Goal: Information Seeking & Learning: Learn about a topic

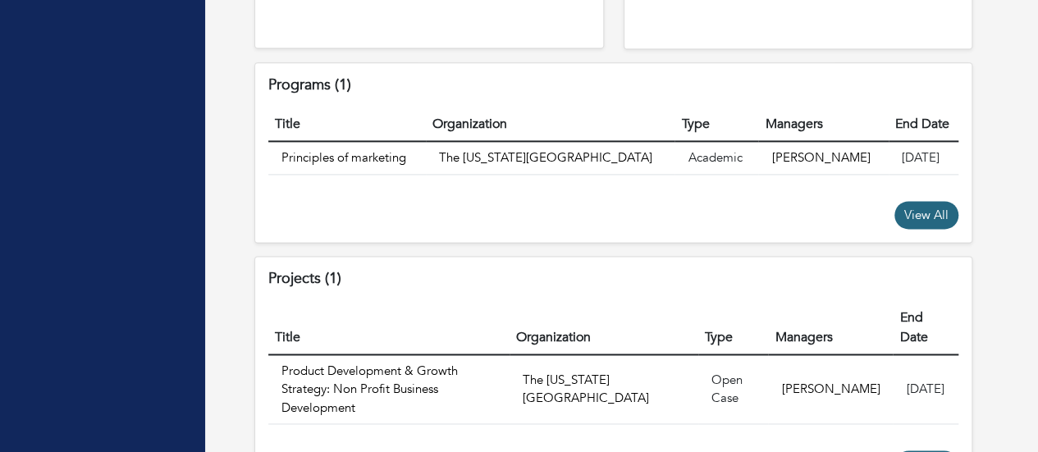
scroll to position [1079, 0]
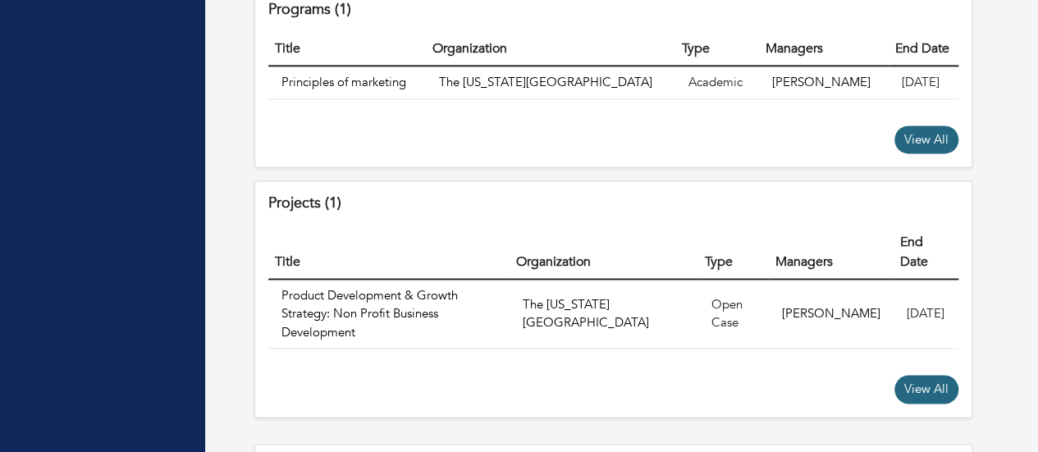
drag, startPoint x: 1024, startPoint y: 356, endPoint x: 1021, endPoint y: 369, distance: 12.6
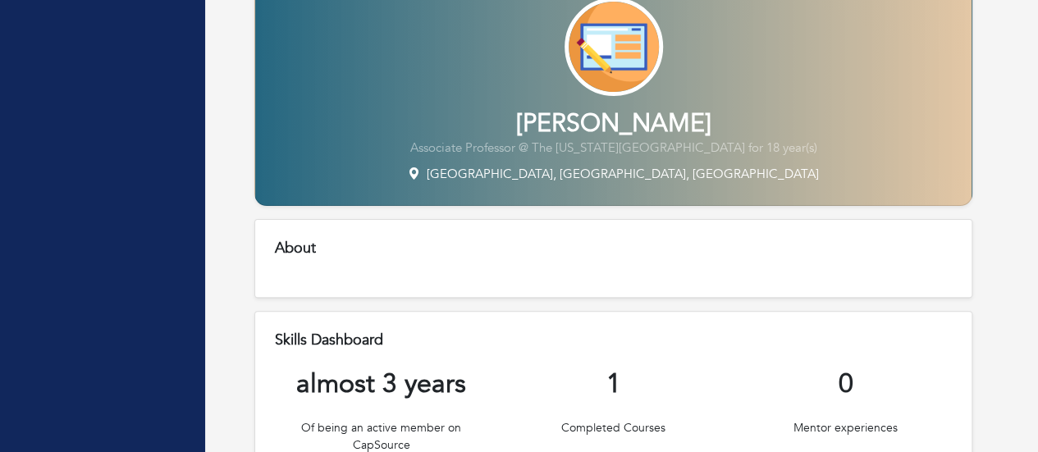
scroll to position [0, 0]
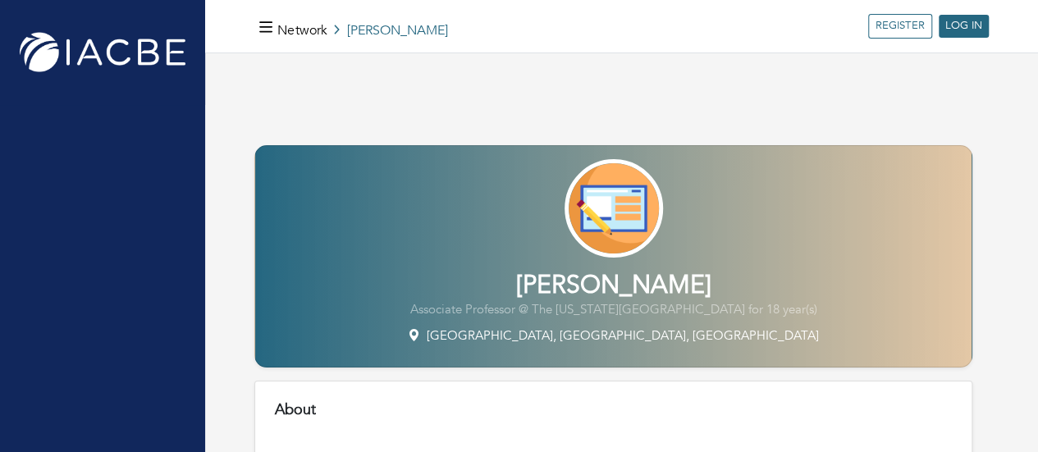
click at [84, 51] on img at bounding box center [102, 52] width 172 height 47
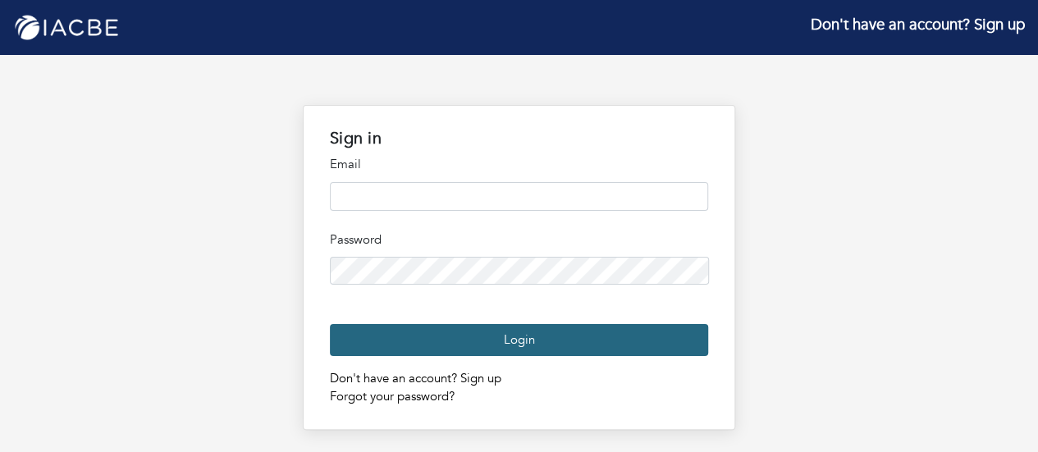
type input "**********"
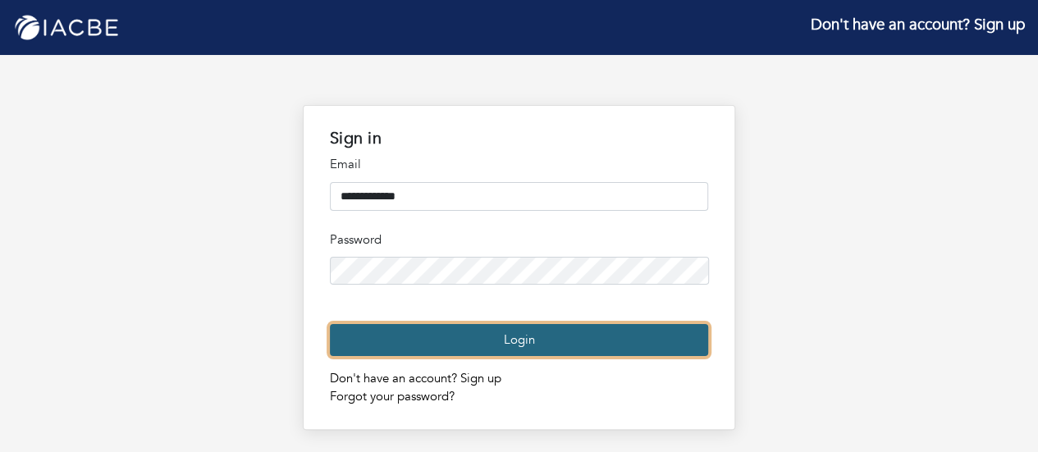
click at [507, 356] on button "Login" at bounding box center [519, 340] width 378 height 32
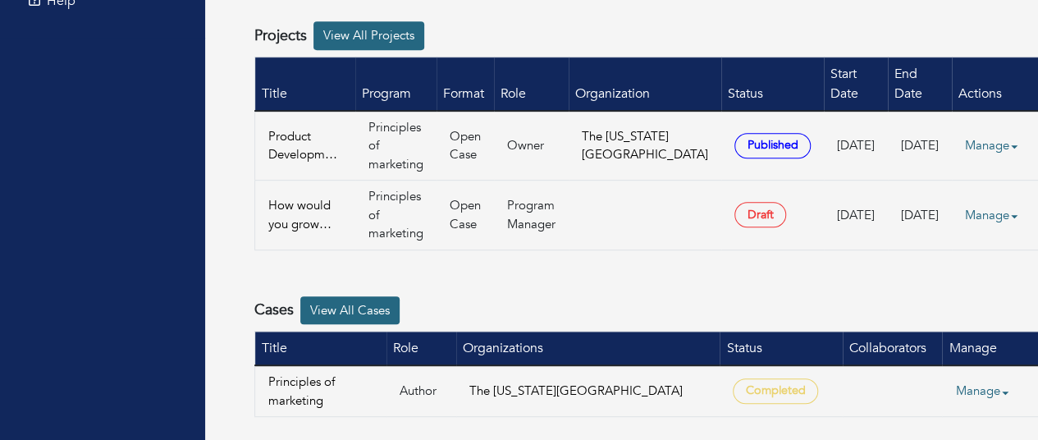
scroll to position [369, 0]
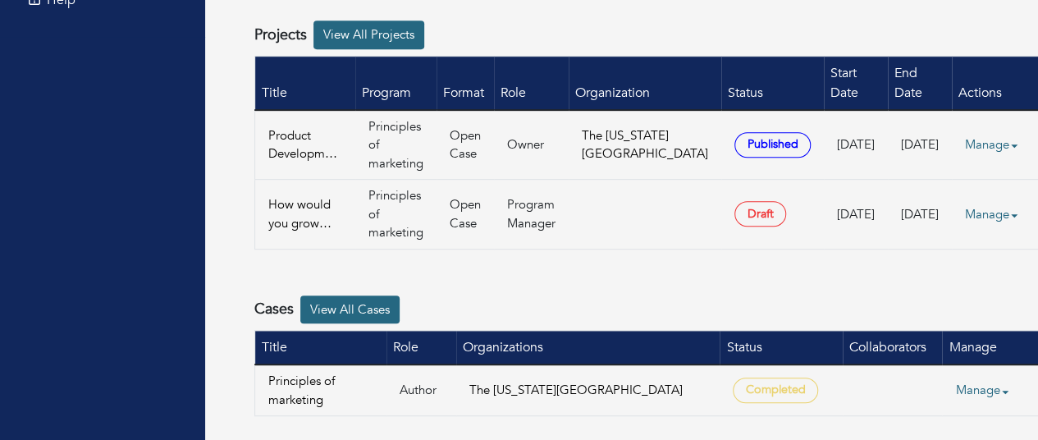
drag, startPoint x: 1024, startPoint y: 296, endPoint x: 1020, endPoint y: 346, distance: 51.1
click at [1020, 346] on div "Welcome, Somjit Barat All Programs Create Program Join Program Title Format Rol…" at bounding box center [657, 128] width 905 height 832
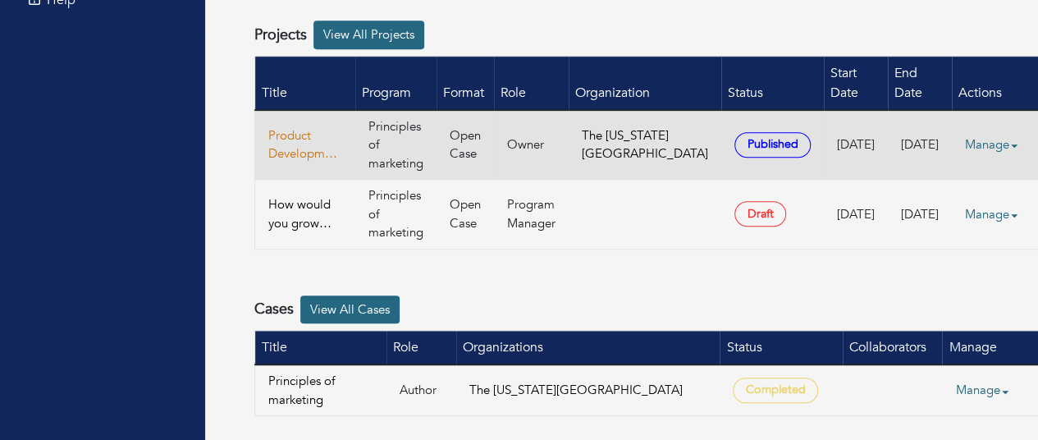
click at [282, 160] on link "Product Development & Growth Strategy: Non Profit Business Development" at bounding box center [305, 144] width 74 height 37
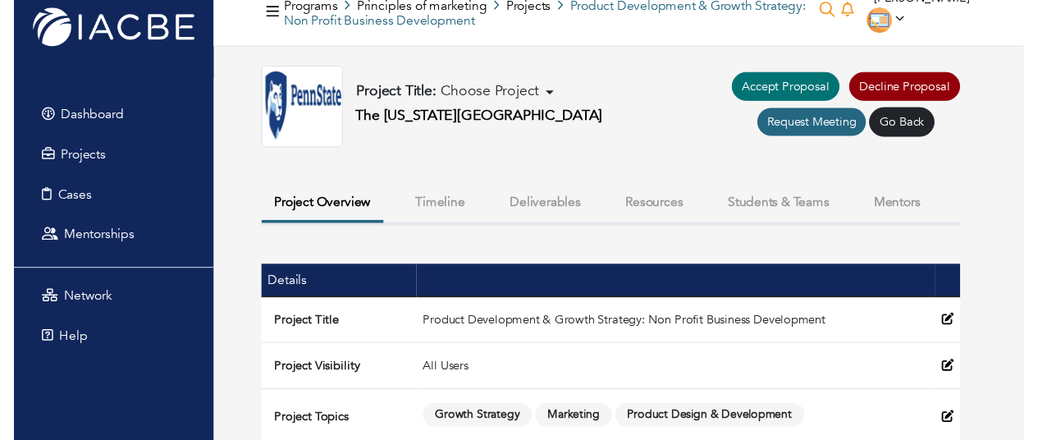
scroll to position [20, 0]
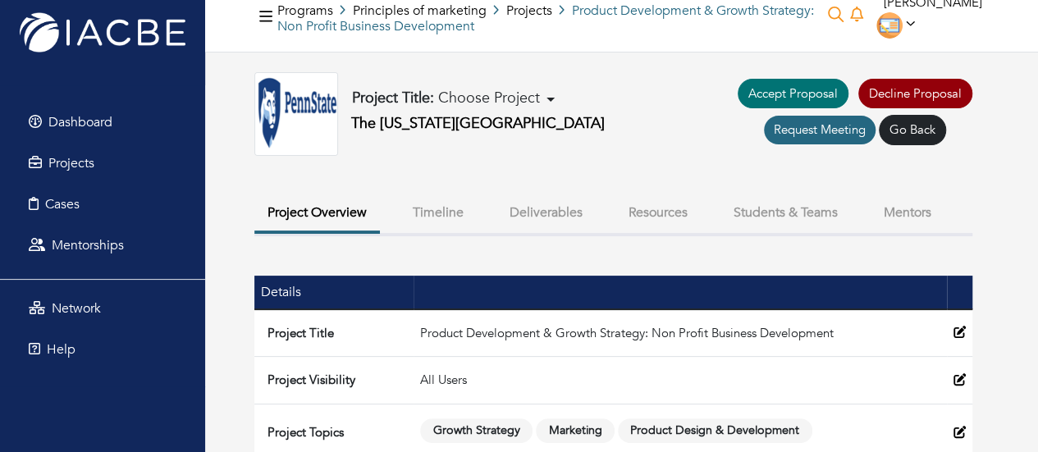
click at [538, 213] on button "Deliverables" at bounding box center [546, 212] width 99 height 35
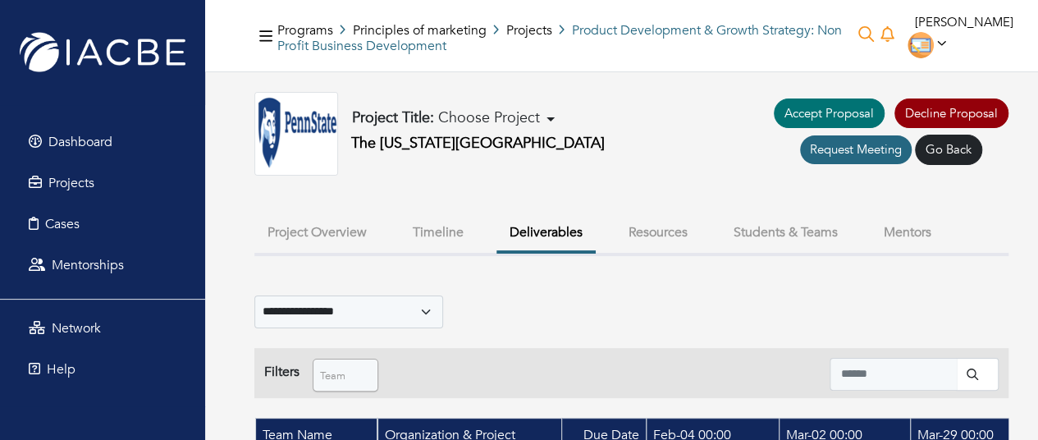
click at [779, 227] on button "Students & Teams" at bounding box center [786, 232] width 131 height 35
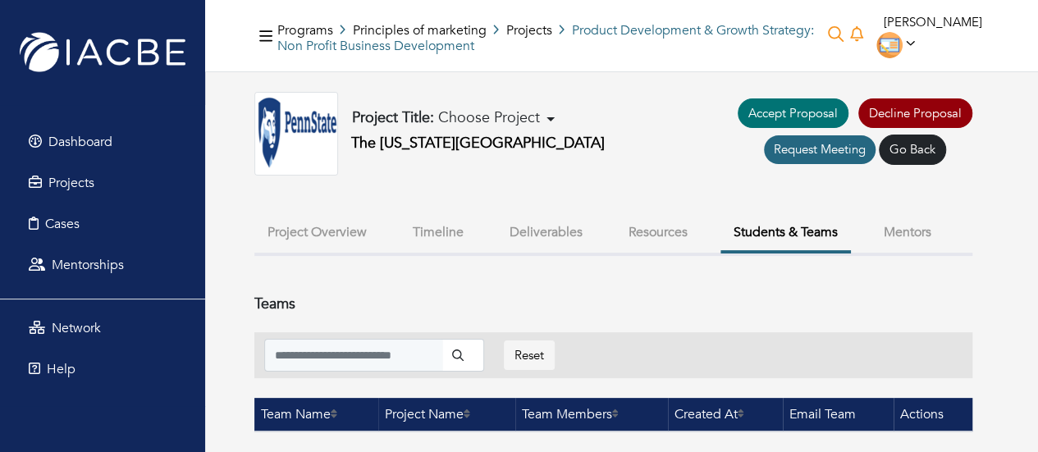
click at [316, 230] on button "Project Overview" at bounding box center [317, 232] width 126 height 35
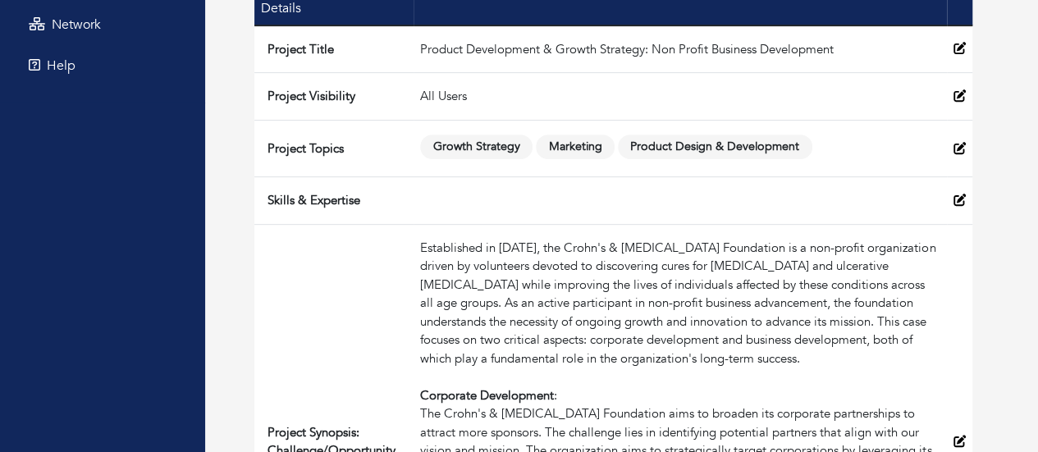
scroll to position [364, 0]
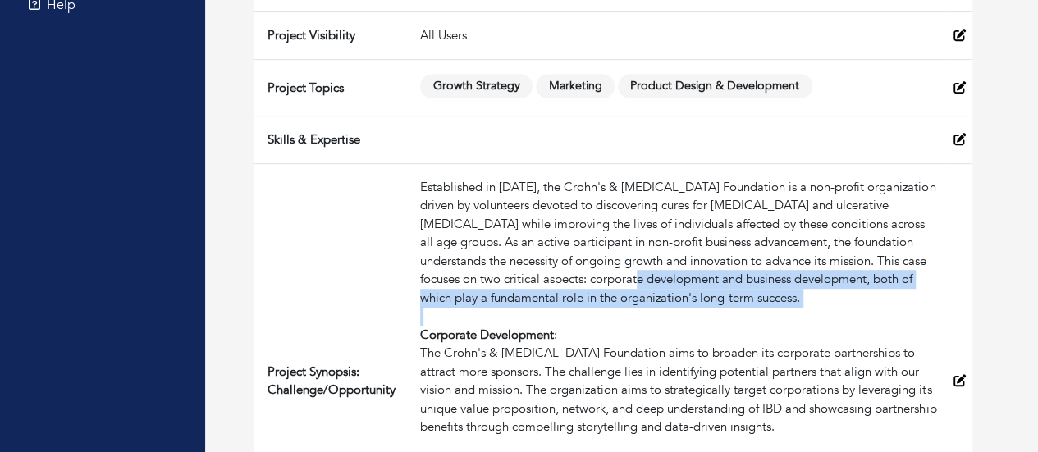
drag, startPoint x: 647, startPoint y: 283, endPoint x: 675, endPoint y: 309, distance: 38.3
click at [675, 309] on div "Established in 1967, the Crohn's & Colitis Foundation is a non-profit organizat…" at bounding box center [680, 381] width 520 height 406
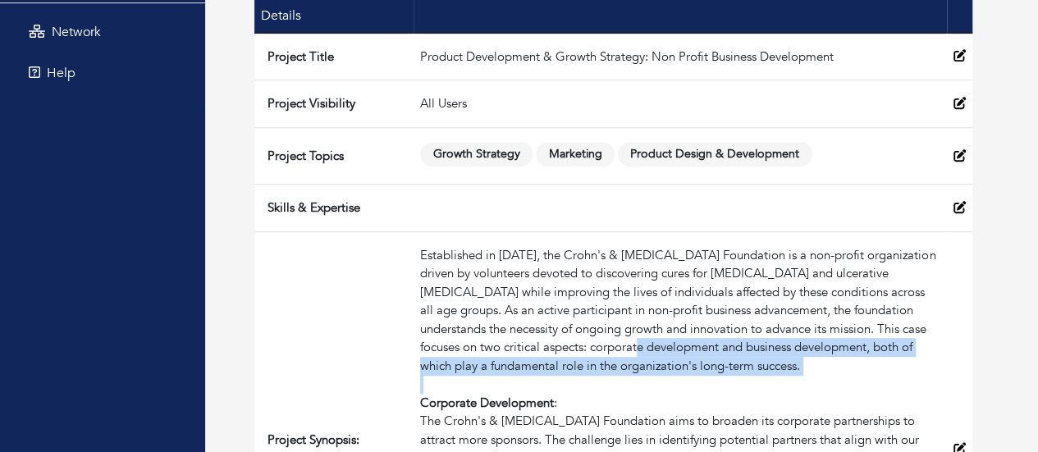
scroll to position [265, 0]
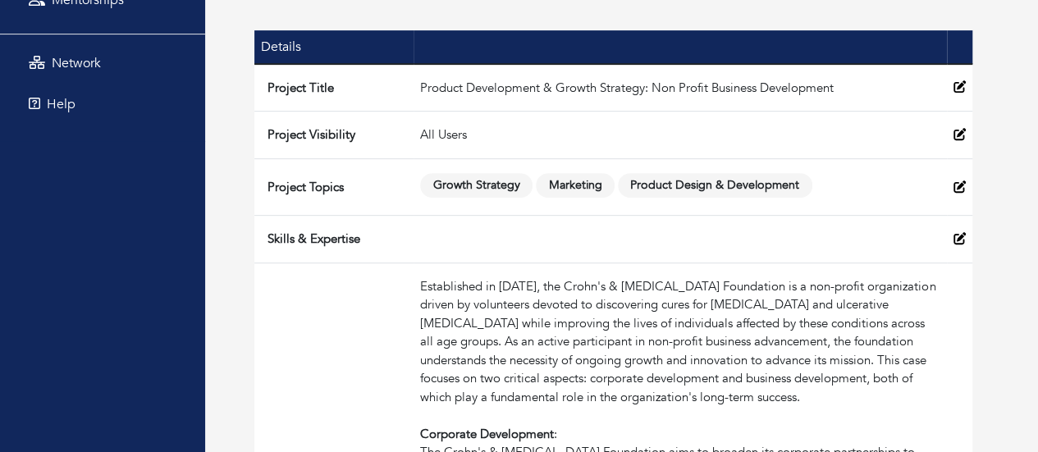
click at [568, 182] on span "Marketing" at bounding box center [575, 185] width 79 height 25
click at [566, 181] on span "Marketing" at bounding box center [575, 185] width 79 height 25
click at [690, 183] on span "Product Design & Development" at bounding box center [715, 185] width 195 height 25
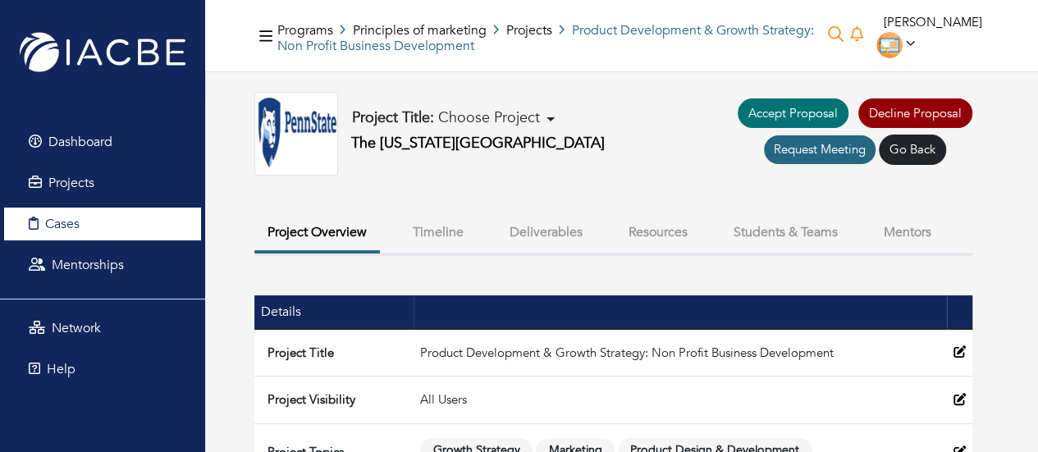
click at [76, 223] on span "Cases" at bounding box center [62, 224] width 34 height 18
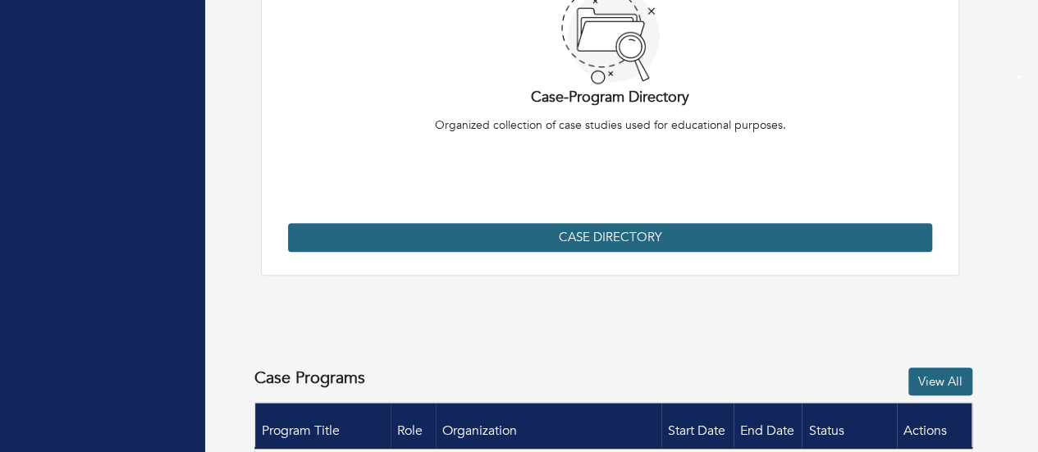
scroll to position [594, 0]
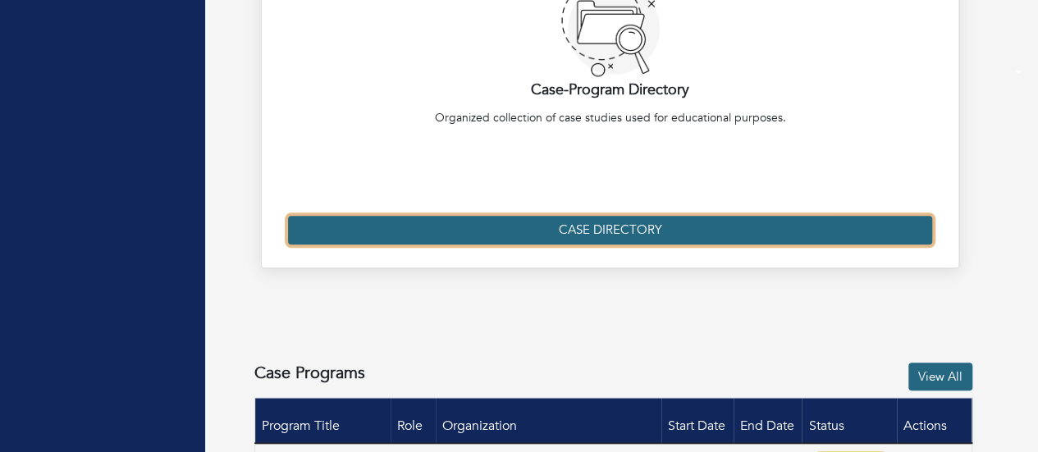
click at [596, 231] on link "Case Directory" at bounding box center [610, 230] width 644 height 29
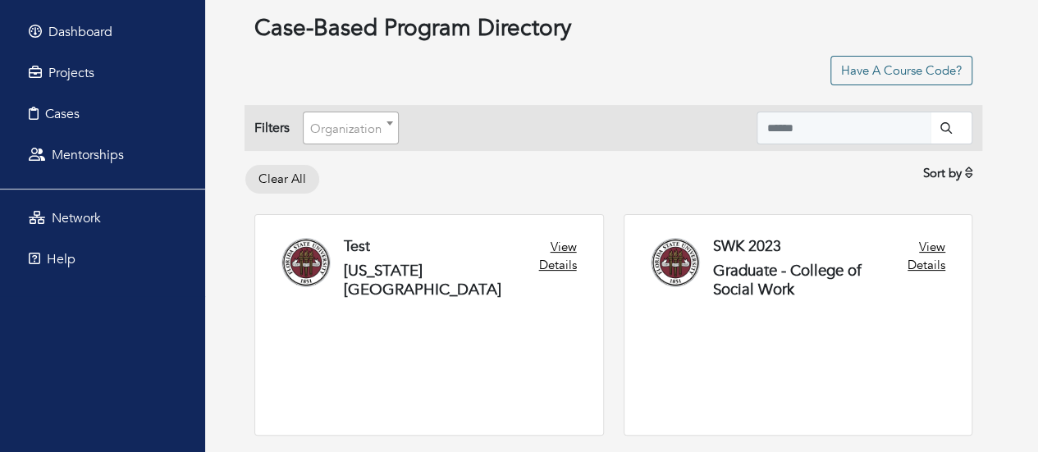
scroll to position [135, 0]
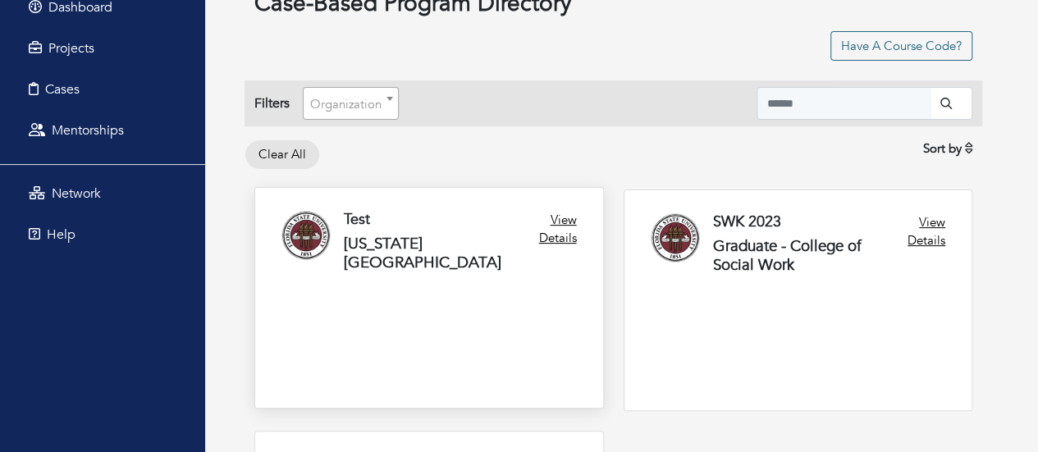
click at [410, 242] on link at bounding box center [429, 298] width 348 height 220
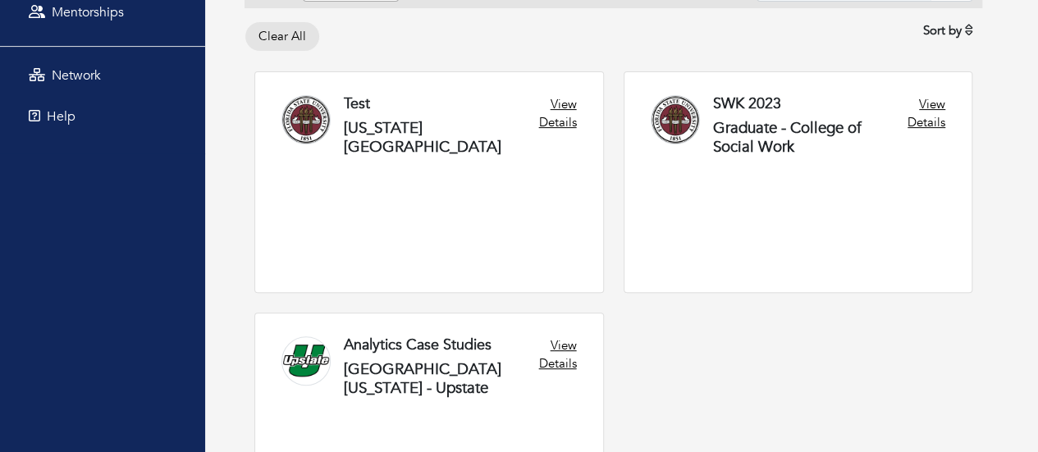
scroll to position [352, 0]
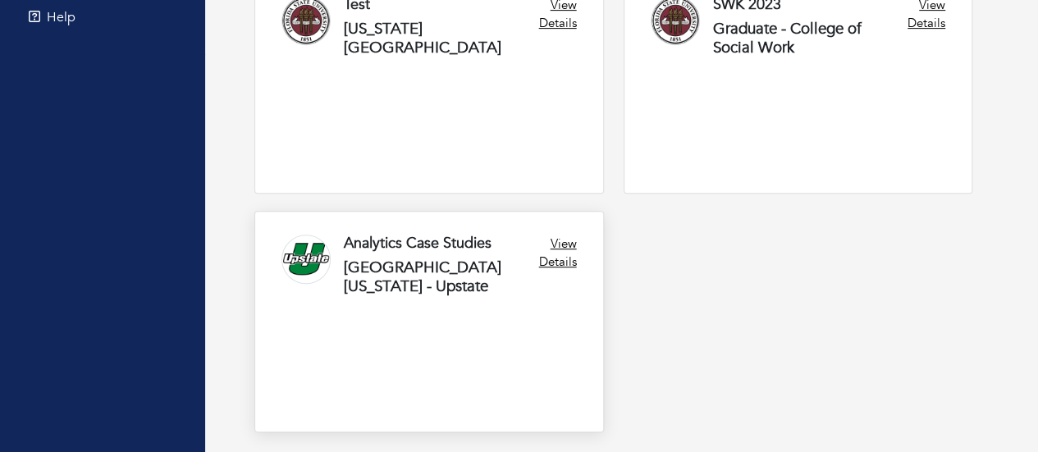
click at [418, 282] on link at bounding box center [429, 322] width 348 height 220
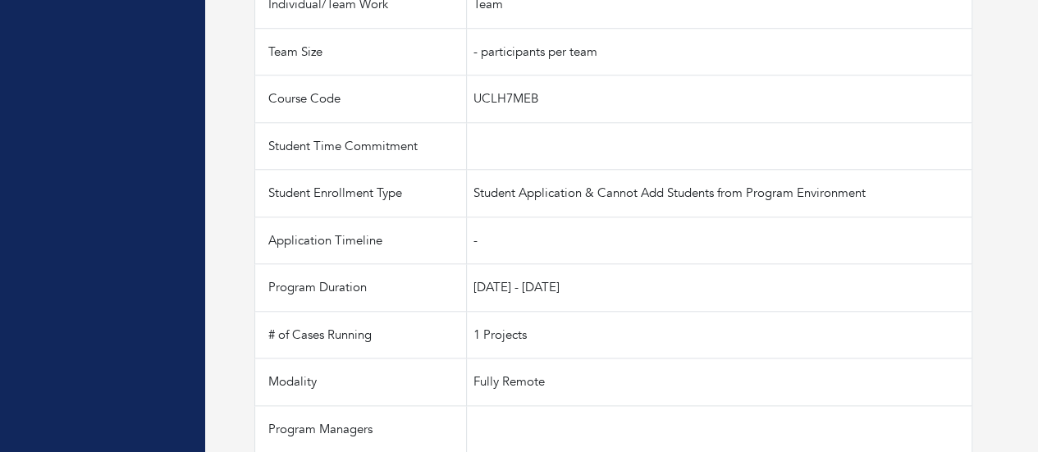
scroll to position [676, 0]
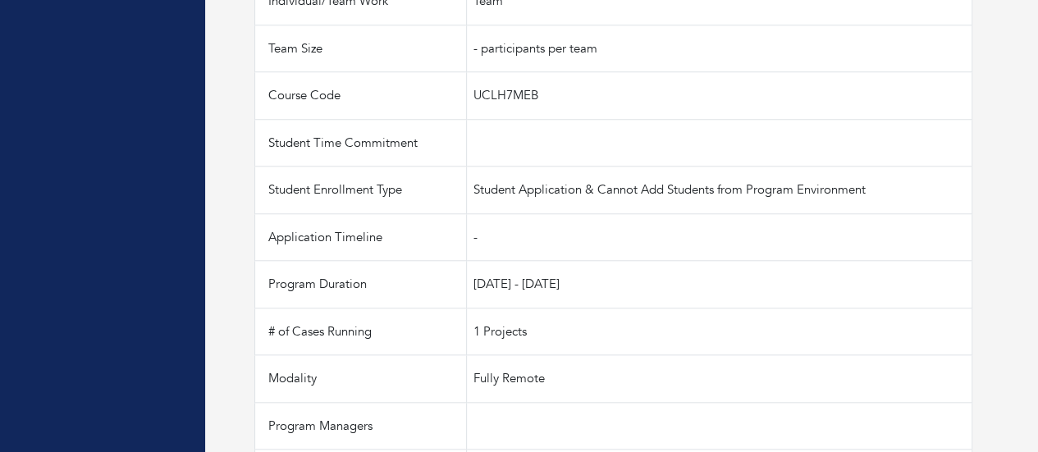
drag, startPoint x: 1023, startPoint y: 374, endPoint x: 1030, endPoint y: 181, distance: 193.9
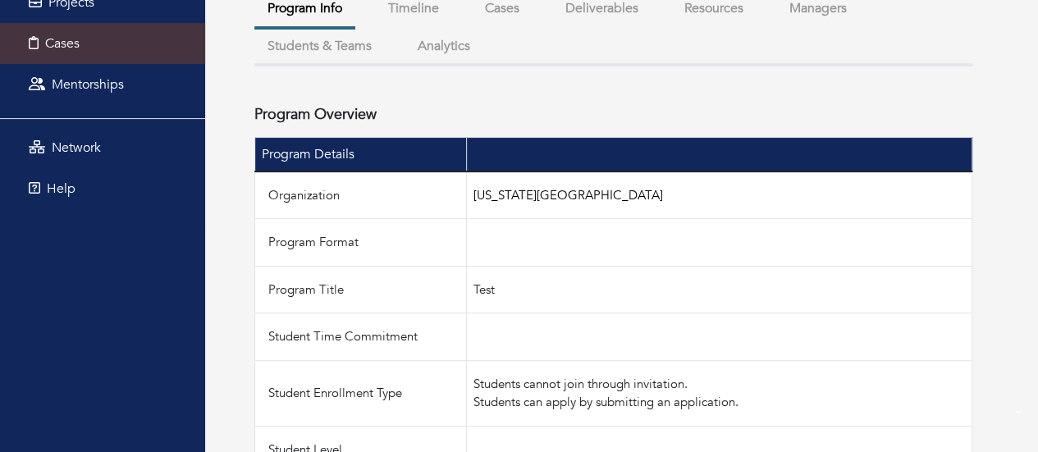
scroll to position [105, 0]
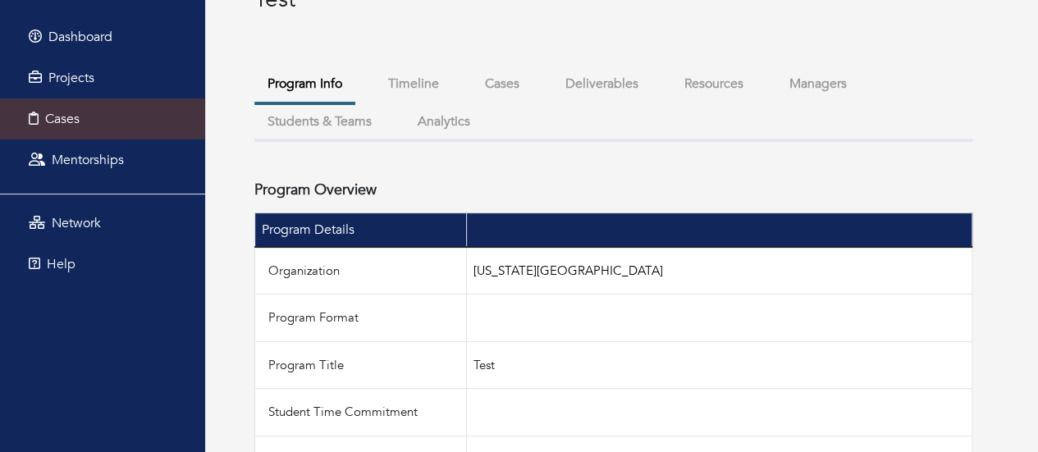
drag, startPoint x: 1033, startPoint y: 121, endPoint x: 1026, endPoint y: 102, distance: 20.0
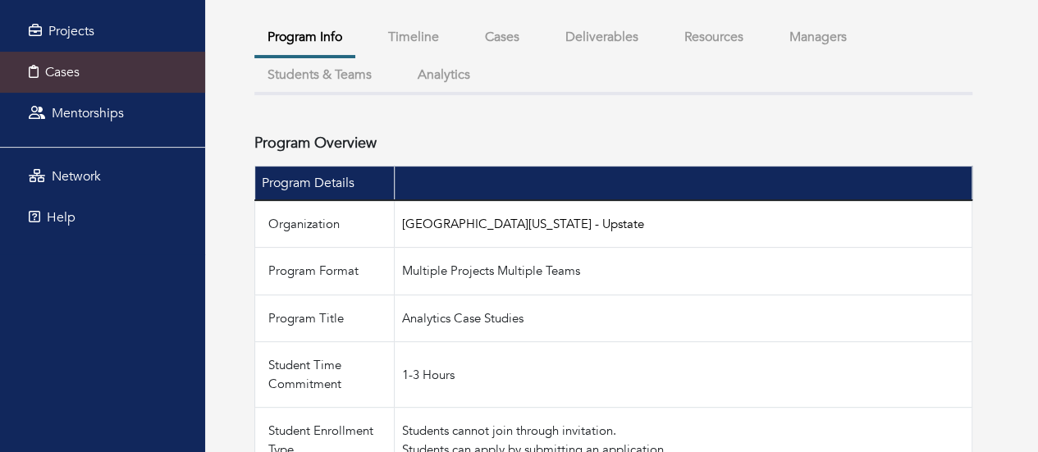
scroll to position [148, 0]
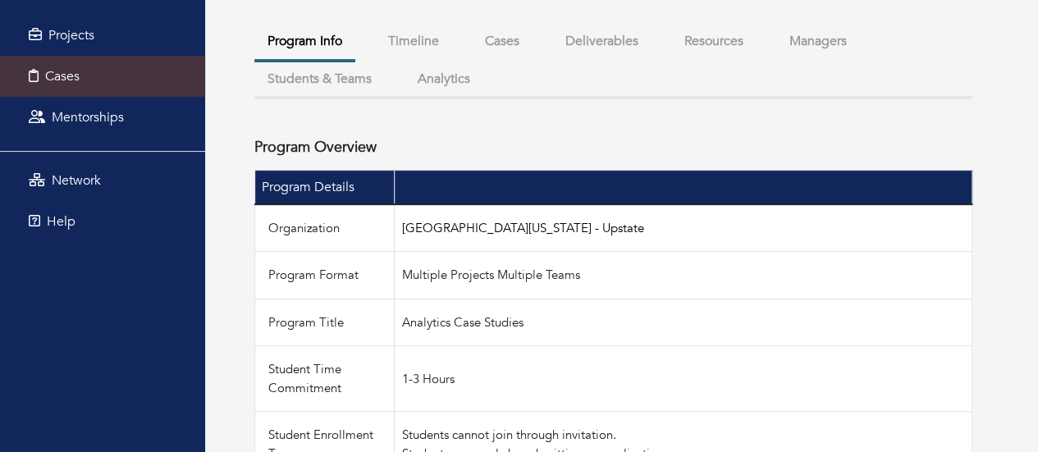
drag, startPoint x: 1024, startPoint y: 170, endPoint x: 1009, endPoint y: 139, distance: 34.5
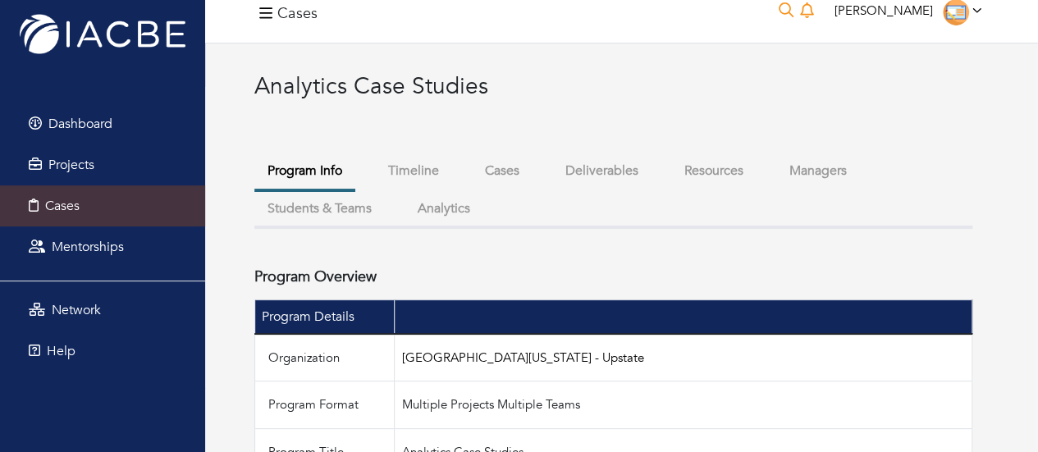
scroll to position [0, 0]
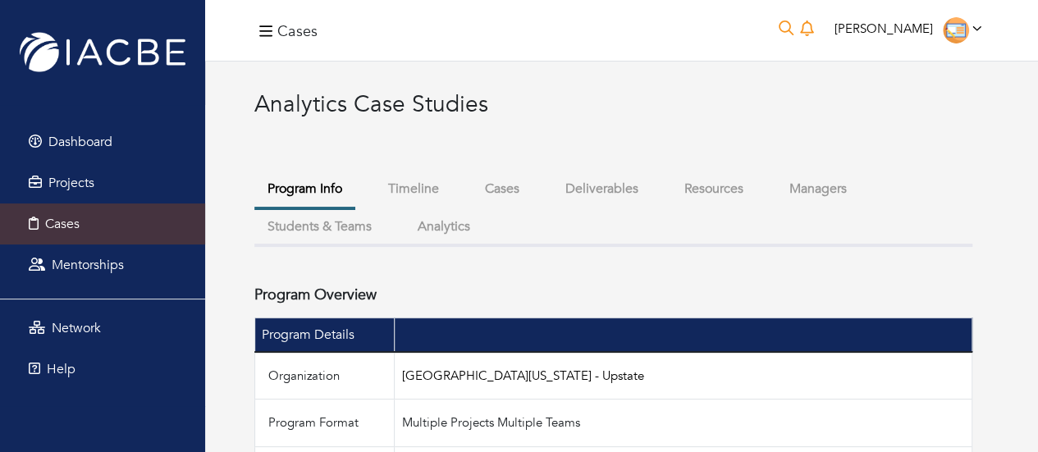
click at [503, 189] on button "Cases" at bounding box center [502, 189] width 61 height 35
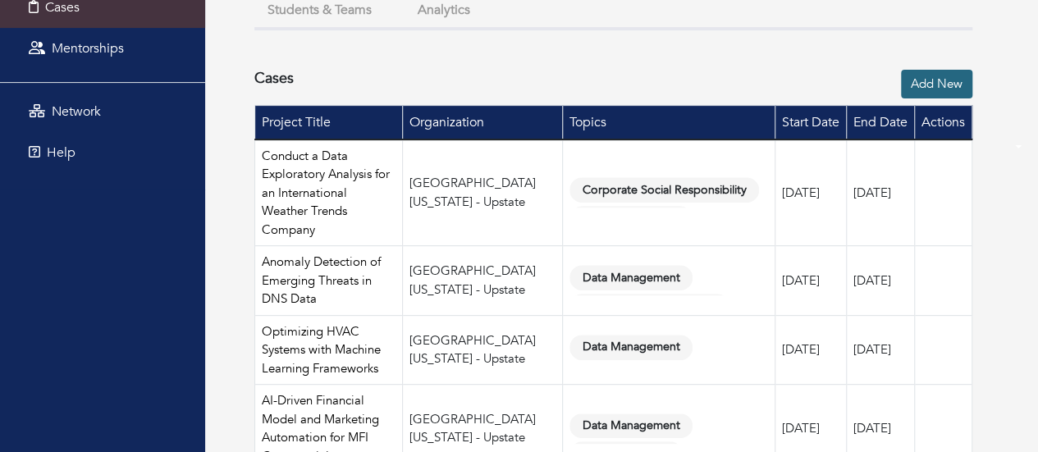
scroll to position [218, 0]
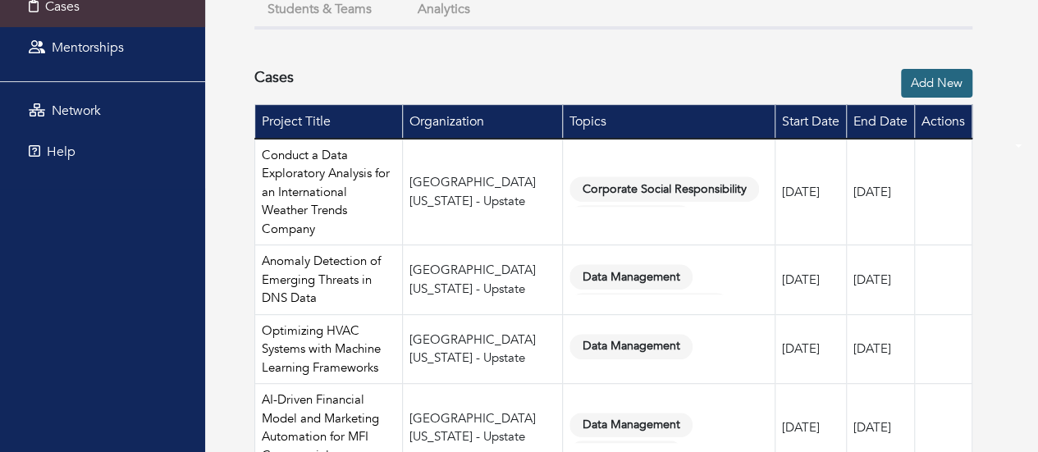
click at [677, 176] on span "Corporate Social Responsibility" at bounding box center [665, 188] width 190 height 25
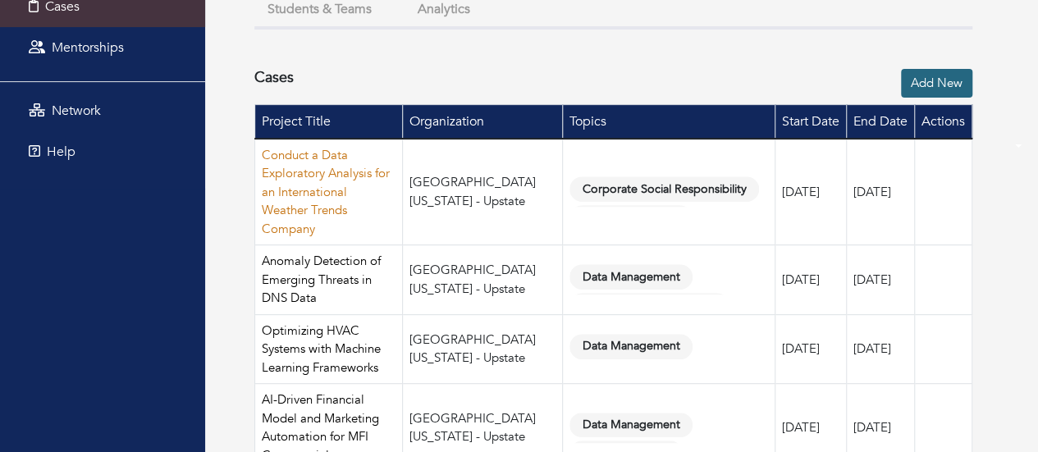
click at [288, 179] on link "Conduct a Data Exploratory Analysis for an International Weather Trends Company" at bounding box center [326, 192] width 128 height 90
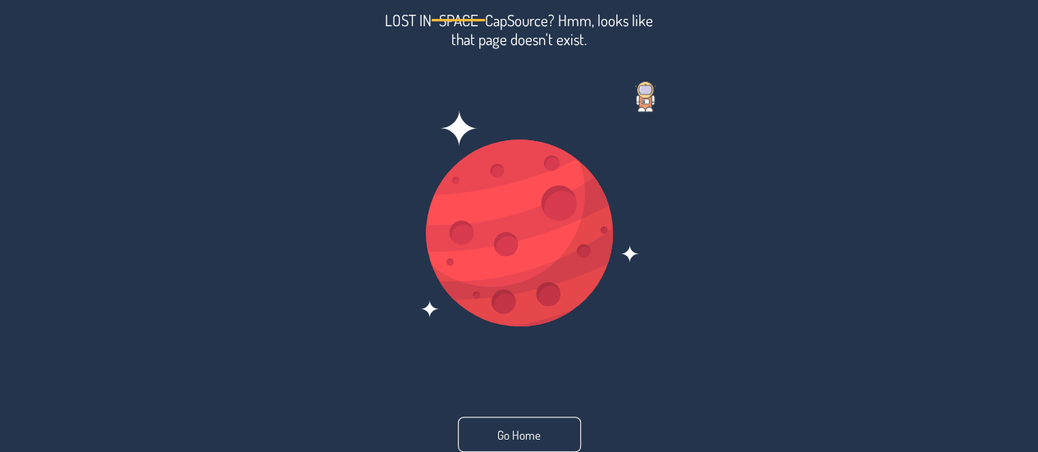
scroll to position [147, 0]
